Goal: Check status: Check status

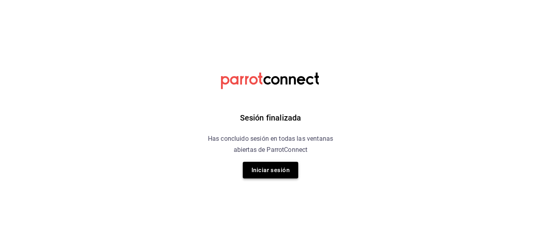
click at [276, 168] on button "Iniciar sesión" at bounding box center [270, 170] width 55 height 17
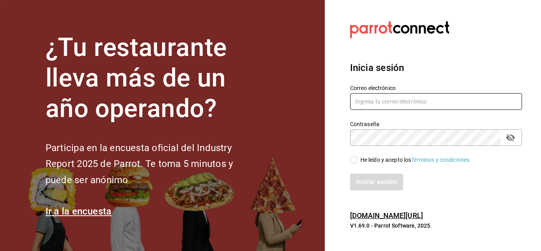
click at [409, 103] on input "text" at bounding box center [436, 101] width 172 height 17
type input "[EMAIL_ADDRESS][DOMAIN_NAME]"
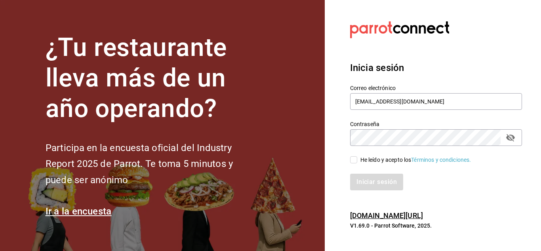
click at [351, 160] on input "He leído y acepto los Términos y condiciones." at bounding box center [353, 159] width 7 height 7
checkbox input "true"
click at [378, 179] on button "Iniciar sesión" at bounding box center [377, 182] width 54 height 17
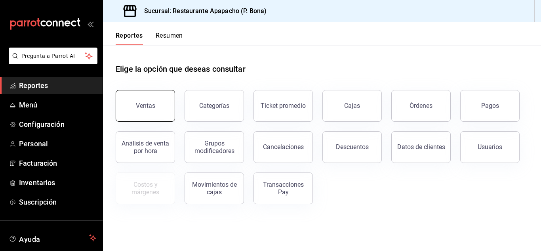
click at [152, 109] on button "Ventas" at bounding box center [145, 106] width 59 height 32
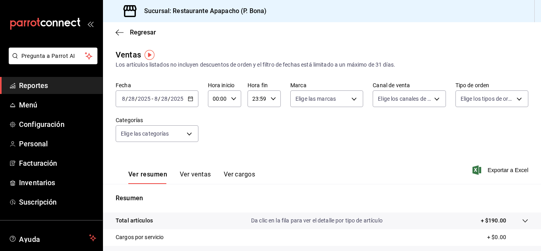
click at [189, 100] on icon "button" at bounding box center [191, 99] width 6 height 6
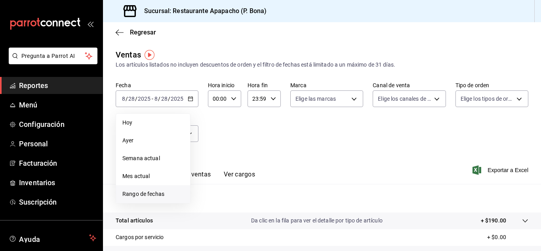
click at [136, 194] on span "Rango de fechas" at bounding box center [152, 194] width 61 height 8
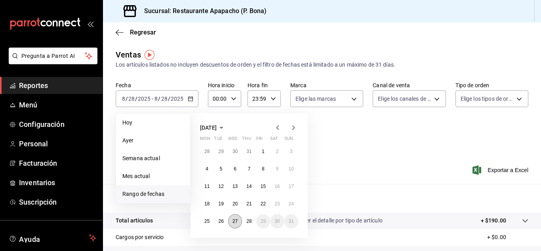
click at [235, 220] on abbr "27" at bounding box center [235, 221] width 5 height 6
click at [235, 219] on abbr "27" at bounding box center [235, 221] width 5 height 6
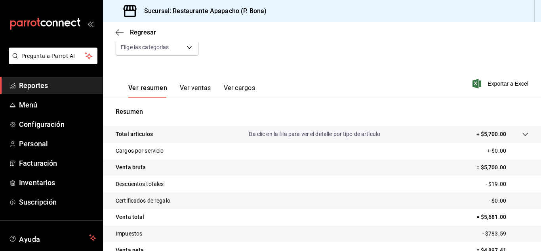
scroll to position [129, 0]
